Goal: Information Seeking & Learning: Find specific fact

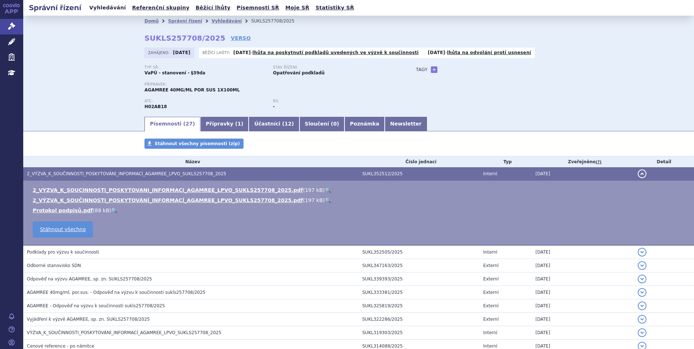
click at [112, 9] on link "Vyhledávání" at bounding box center [107, 8] width 41 height 10
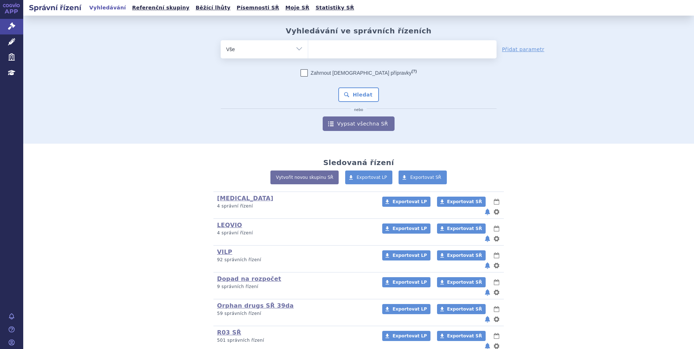
click at [331, 48] on ul at bounding box center [402, 47] width 188 height 15
click at [308, 48] on select at bounding box center [308, 49] width 0 height 18
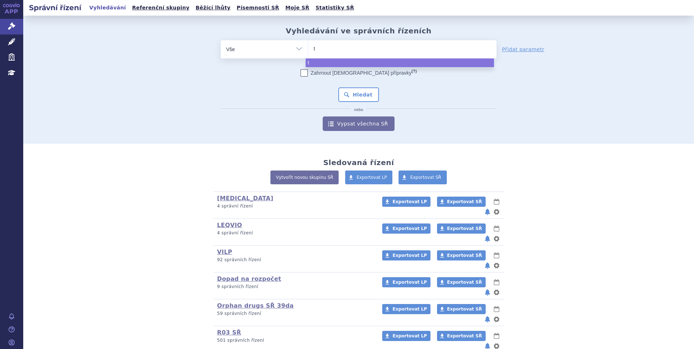
type input "te"
type input "tez"
type input "te"
type input "t"
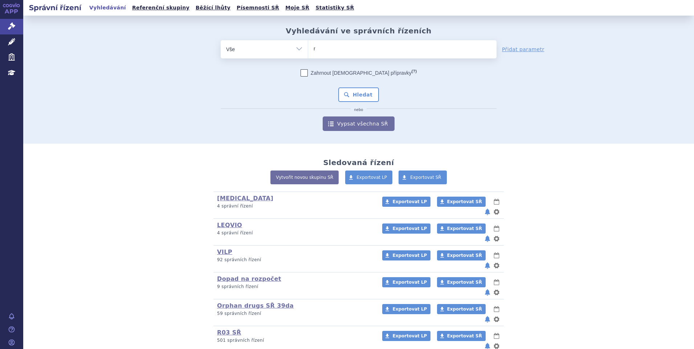
type input "re"
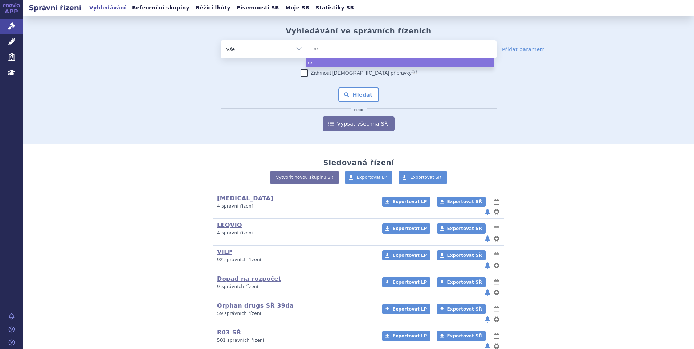
type input "ret"
type input "retsr"
type input "retse"
type input "retsev"
type input "retsevmo"
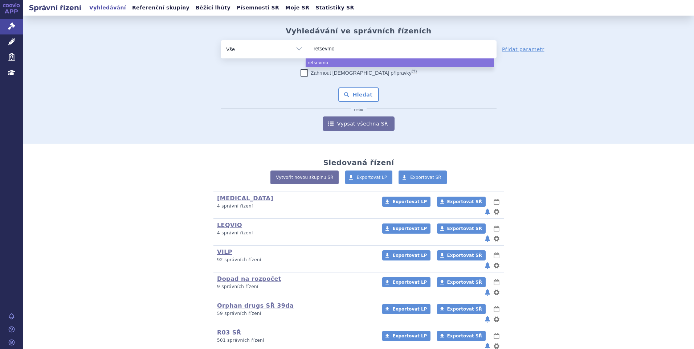
select select "retsevmo"
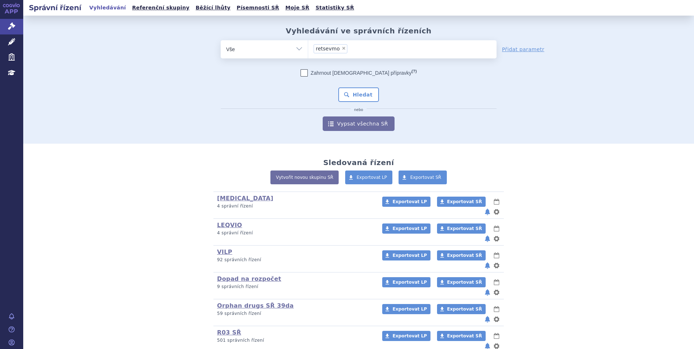
click at [343, 103] on div "Zahrnout bratrské přípravky (?) Hledat nebo Vypsat všechna SŘ" at bounding box center [359, 100] width 276 height 62
click at [343, 101] on button "Hledat" at bounding box center [358, 95] width 41 height 15
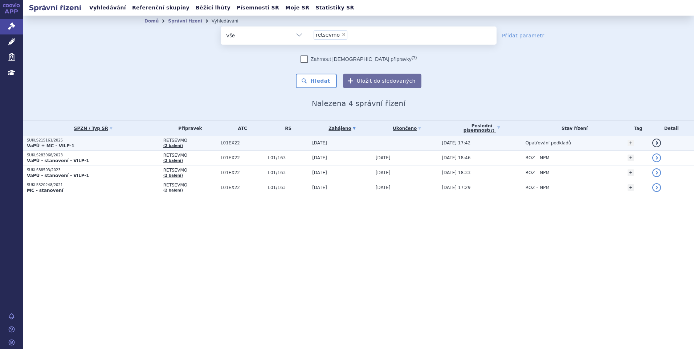
click at [128, 144] on p "VaPÚ + MC - VILP-1" at bounding box center [93, 146] width 133 height 6
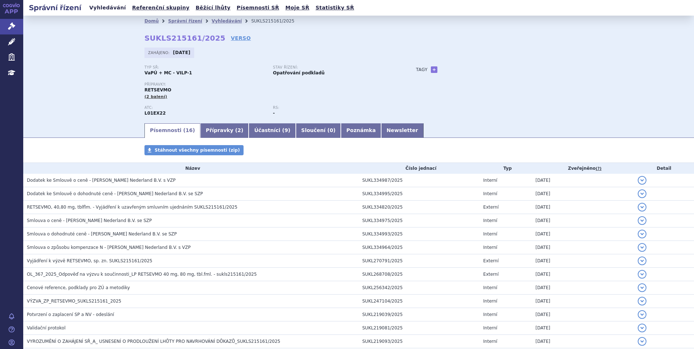
click at [111, 9] on link "Vyhledávání" at bounding box center [107, 8] width 41 height 10
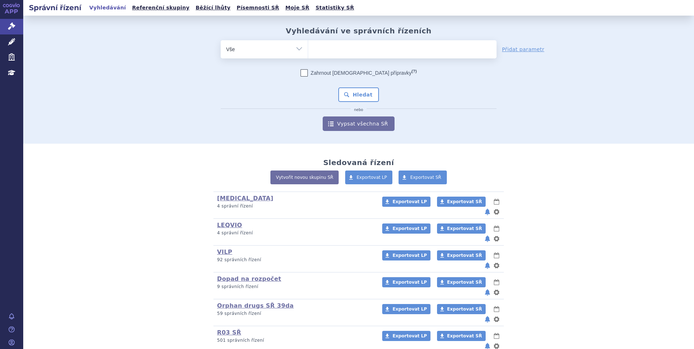
type input "SUKLS274314/2024"
select select "SUKLS274314/2024"
click at [355, 93] on button "Hledat" at bounding box center [358, 95] width 41 height 15
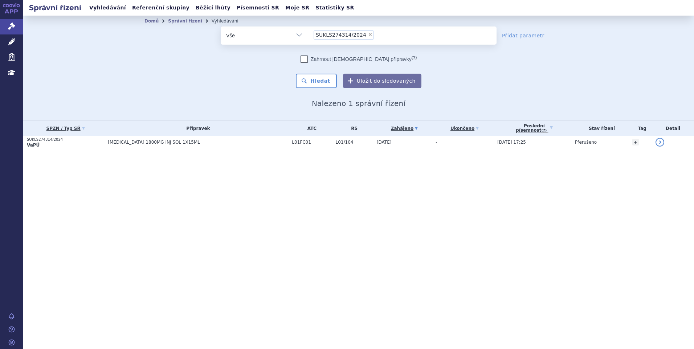
click at [103, 141] on p "SUKLS274314/2024" at bounding box center [65, 139] width 77 height 5
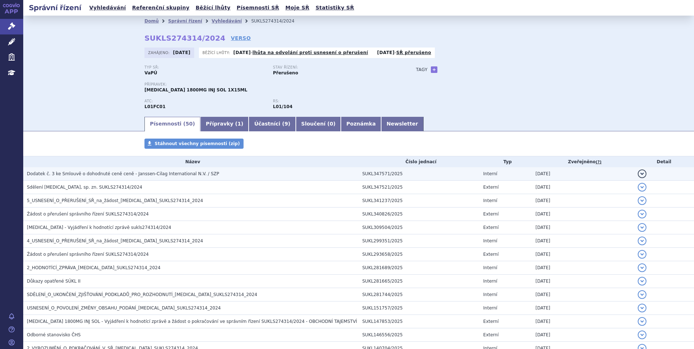
click at [112, 171] on span "Dodatek č. 3 ke Smlouvě o dohodnuté ceně ceně - Janssen-Cilag International N.V…" at bounding box center [123, 173] width 192 height 5
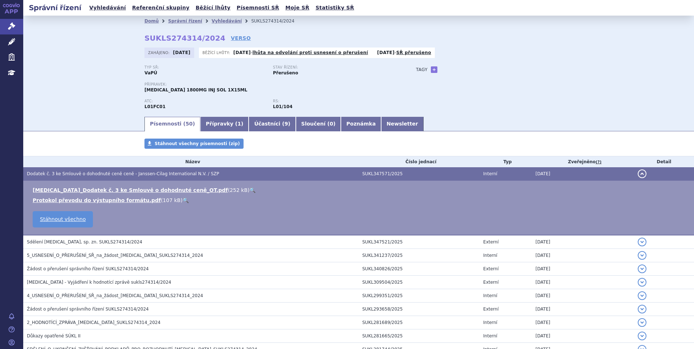
click at [112, 171] on span "Dodatek č. 3 ke Smlouvě o dohodnuté ceně ceně - Janssen-Cilag International N.V…" at bounding box center [123, 173] width 192 height 5
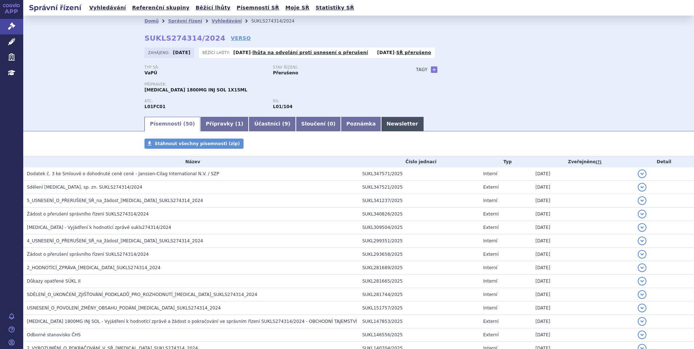
click at [381, 126] on link "Newsletter" at bounding box center [402, 124] width 42 height 15
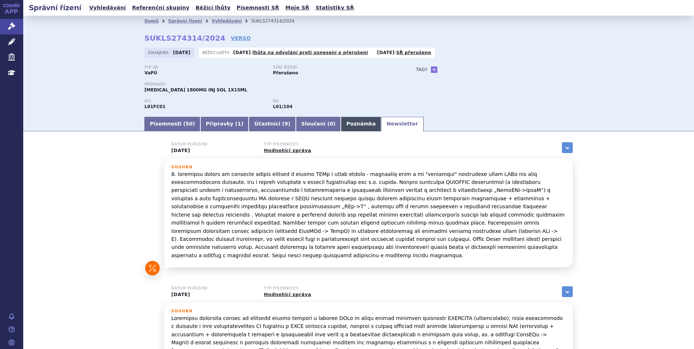
click at [341, 126] on link "Poznámka" at bounding box center [361, 124] width 40 height 15
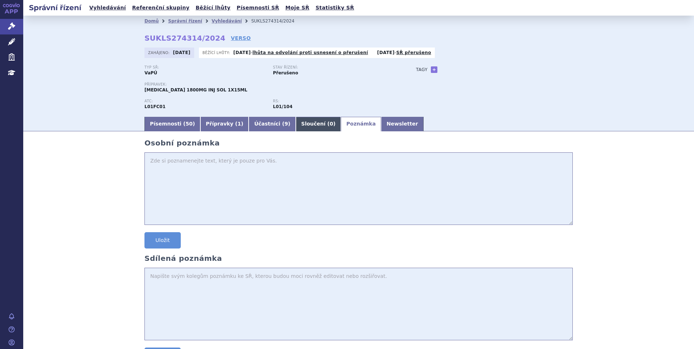
click at [296, 124] on link "Sloučení ( 0 )" at bounding box center [318, 124] width 45 height 15
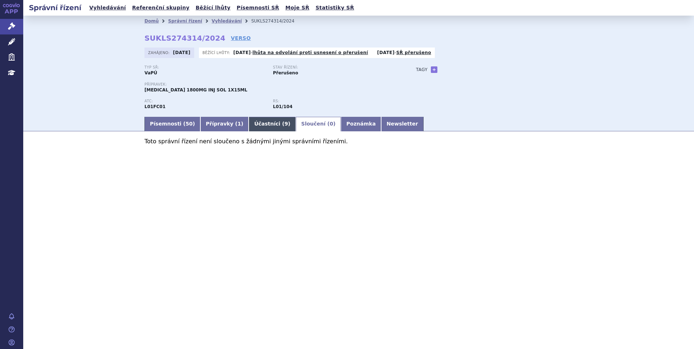
click at [263, 120] on link "Účastníci ( 9 )" at bounding box center [272, 124] width 47 height 15
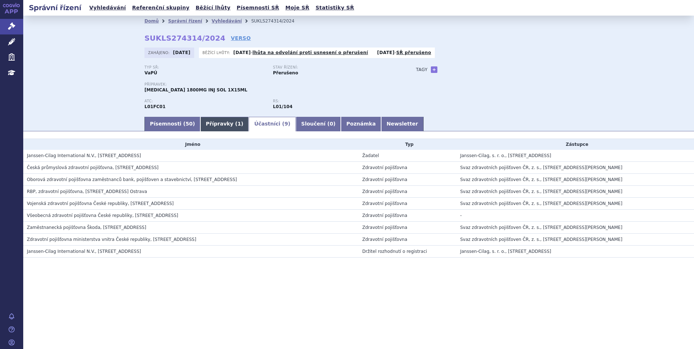
click at [217, 121] on link "Přípravky ( 1 )" at bounding box center [224, 124] width 48 height 15
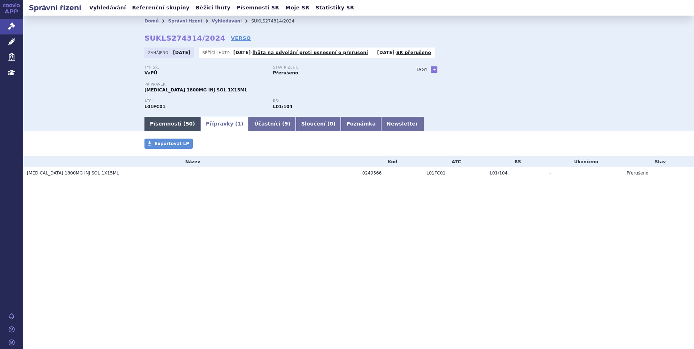
click at [164, 122] on link "Písemnosti ( 50 )" at bounding box center [173, 124] width 56 height 15
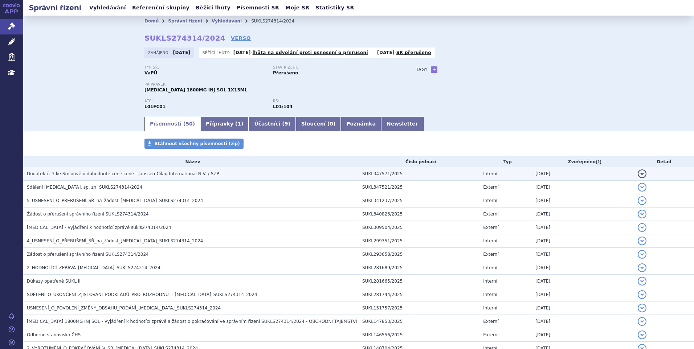
click at [42, 172] on span "Dodatek č. 3 ke Smlouvě o dohodnuté ceně ceně - Janssen-Cilag International N.V…" at bounding box center [123, 173] width 192 height 5
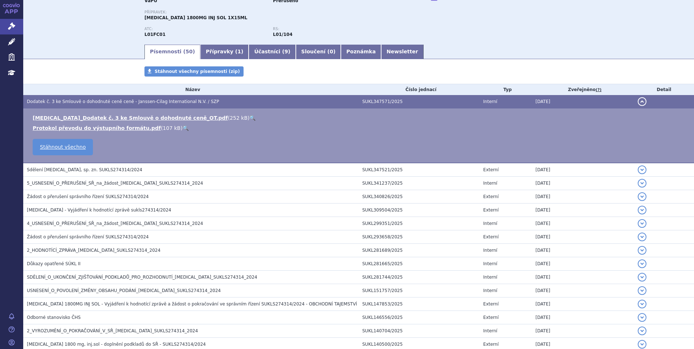
scroll to position [73, 0]
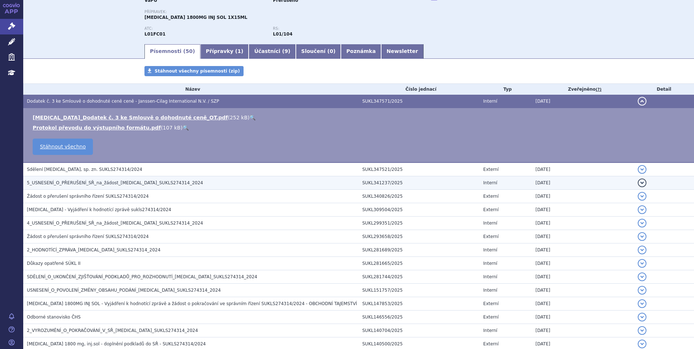
click at [113, 183] on span "5_USNESENÍ_O_PŘERUŠENÍ_SŘ_na_žádost_DARZALEX_SUKLS274314_2024" at bounding box center [115, 182] width 176 height 5
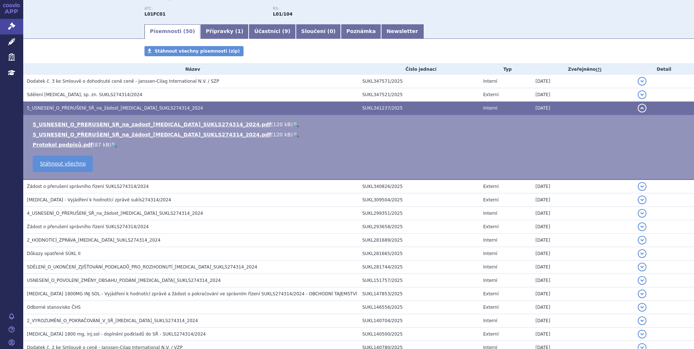
scroll to position [0, 0]
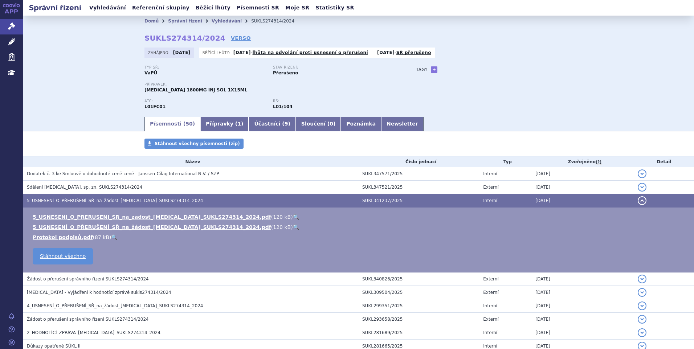
click at [109, 12] on link "Vyhledávání" at bounding box center [107, 8] width 41 height 10
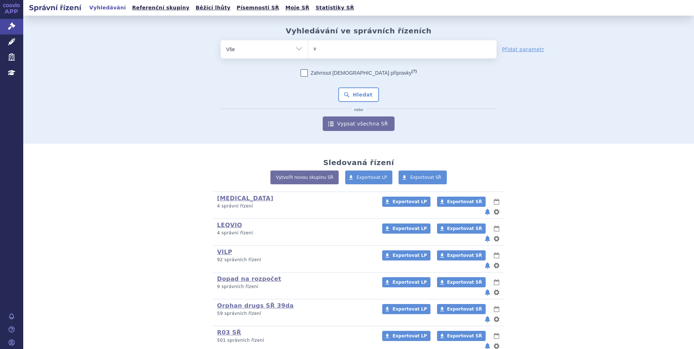
type input "vy"
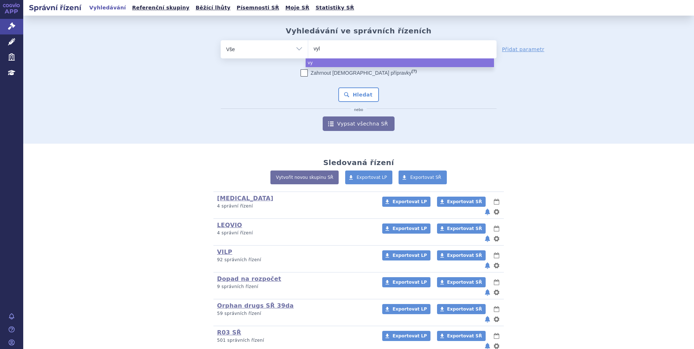
type input "vylo"
type input "vyloy"
select select "vyloy"
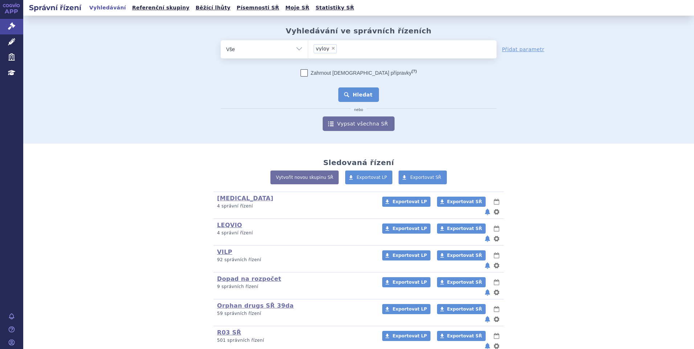
click at [370, 93] on button "Hledat" at bounding box center [358, 95] width 41 height 15
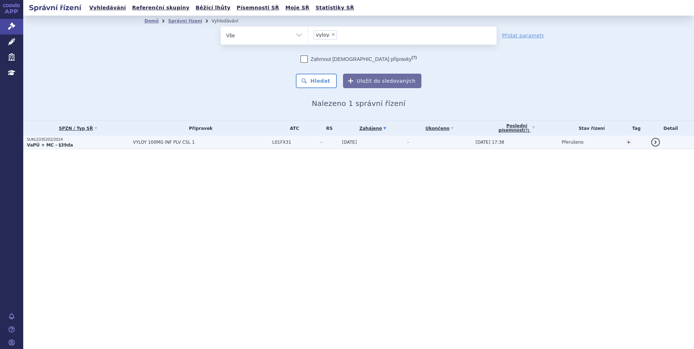
click at [91, 143] on p "VaPÚ + MC - §39da" at bounding box center [78, 145] width 102 height 6
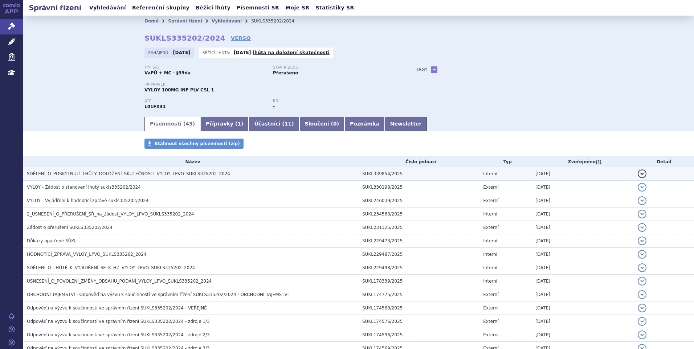
click at [104, 171] on span "SDĚLENÍ_O_POSKYTNUTÍ_LHŮTY_DOLOŽENÍ_SKUTEČNOSTI_VYLOY_LPVO_SUKLS335202_2024" at bounding box center [128, 173] width 203 height 5
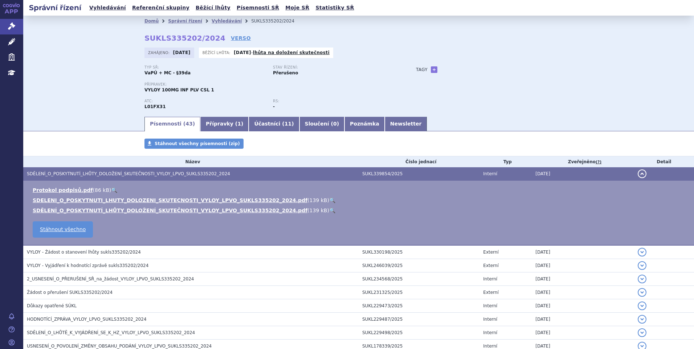
click at [329, 198] on link "🔍" at bounding box center [332, 201] width 6 height 6
